Goal: Task Accomplishment & Management: Use online tool/utility

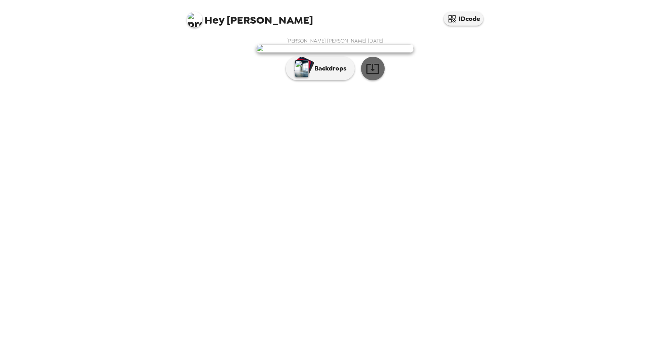
click at [372, 76] on icon "button" at bounding box center [373, 69] width 14 height 14
click at [337, 73] on p "Backdrops" at bounding box center [328, 68] width 36 height 9
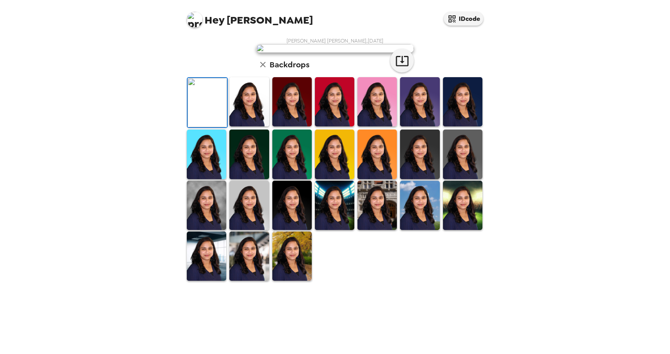
scroll to position [79, 0]
click at [469, 126] on img at bounding box center [462, 101] width 39 height 49
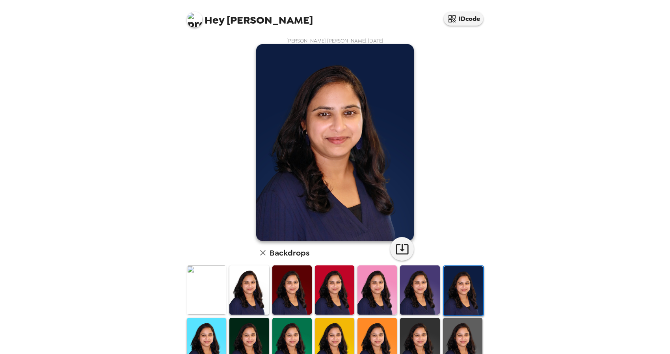
scroll to position [39, 0]
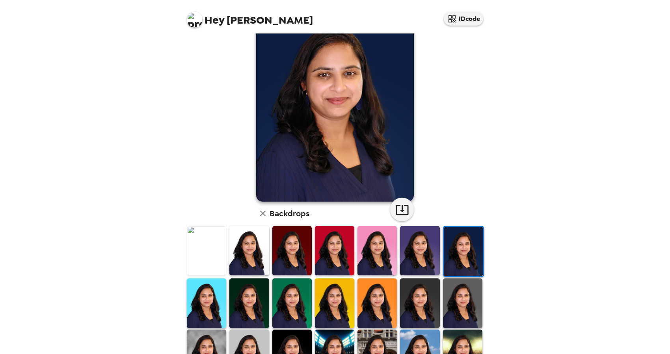
click at [385, 254] on img at bounding box center [376, 250] width 39 height 49
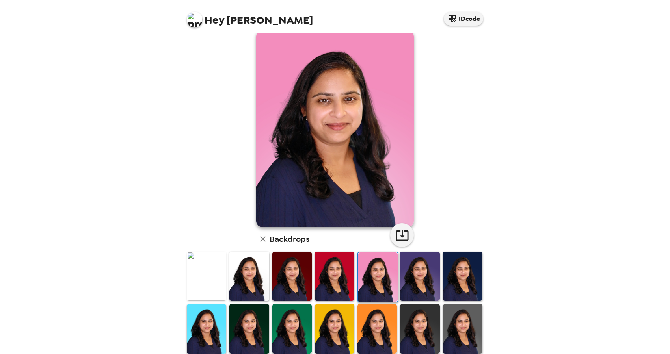
scroll to position [0, 0]
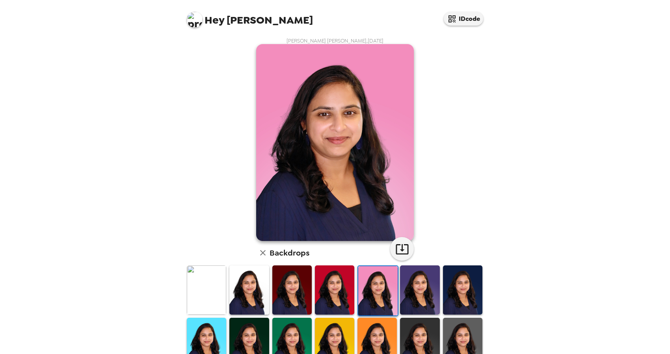
click at [236, 295] on img at bounding box center [248, 290] width 39 height 49
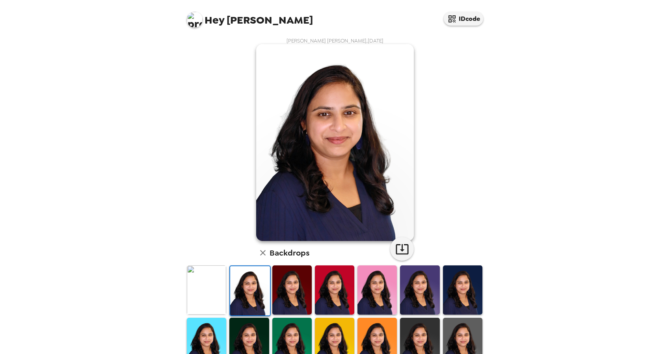
scroll to position [118, 0]
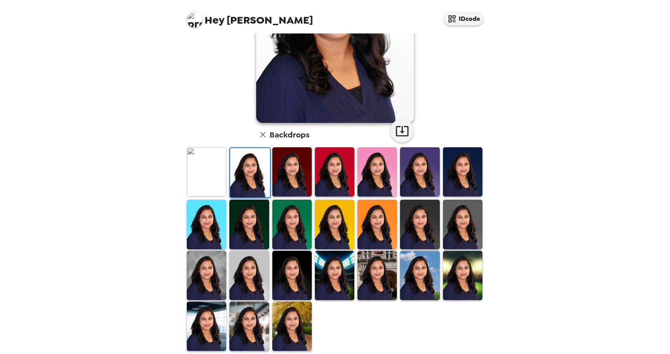
click at [321, 267] on img at bounding box center [334, 275] width 39 height 49
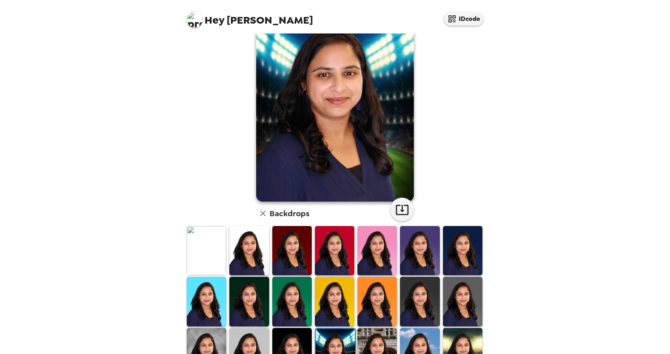
scroll to position [0, 0]
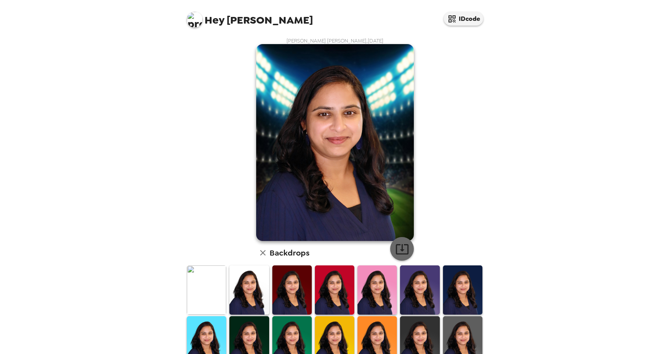
click at [396, 243] on icon "button" at bounding box center [402, 249] width 14 height 14
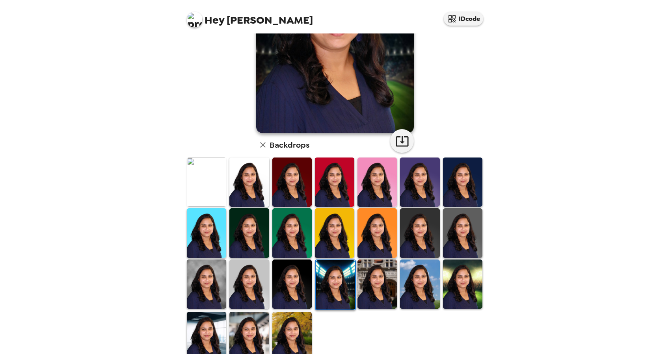
scroll to position [118, 0]
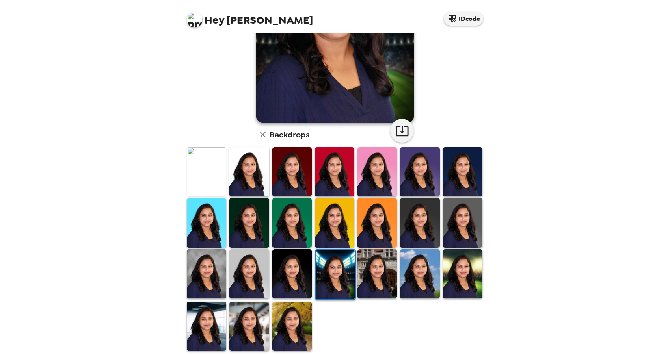
click at [449, 280] on img at bounding box center [462, 273] width 39 height 49
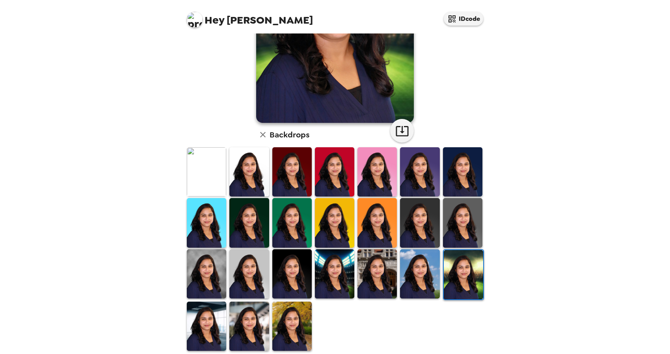
click at [295, 323] on img at bounding box center [291, 326] width 39 height 49
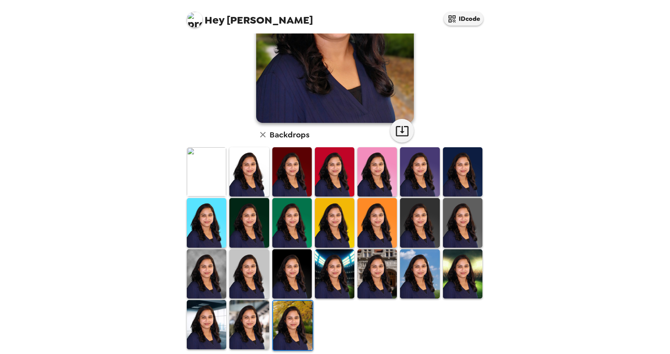
click at [199, 278] on img at bounding box center [206, 273] width 39 height 49
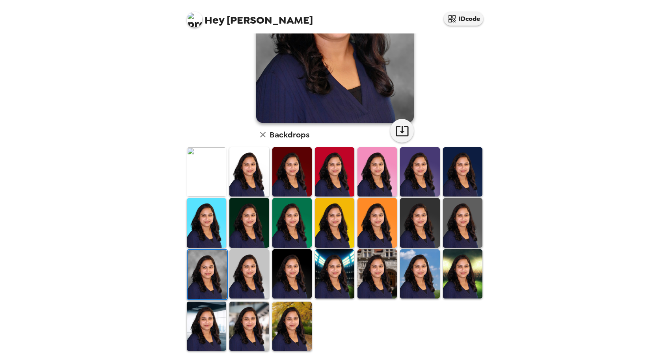
click at [297, 332] on img at bounding box center [291, 326] width 39 height 49
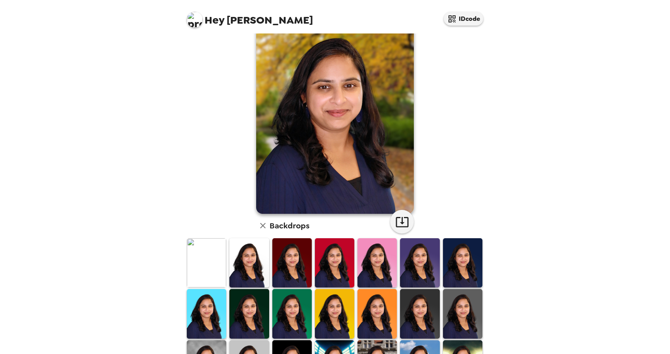
scroll to position [39, 0]
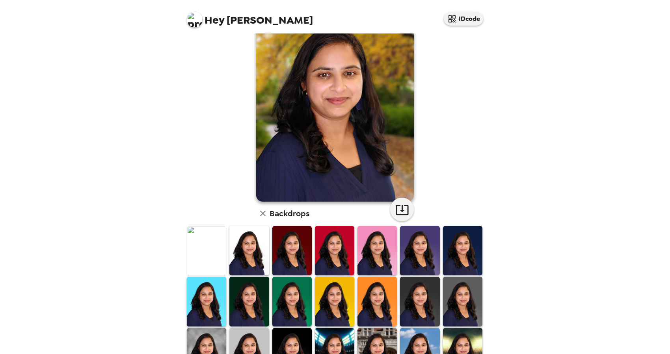
click at [204, 264] on img at bounding box center [206, 250] width 39 height 49
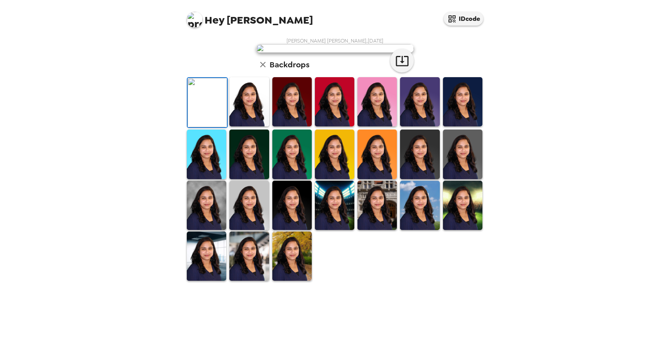
scroll to position [79, 0]
